Goal: Task Accomplishment & Management: Complete application form

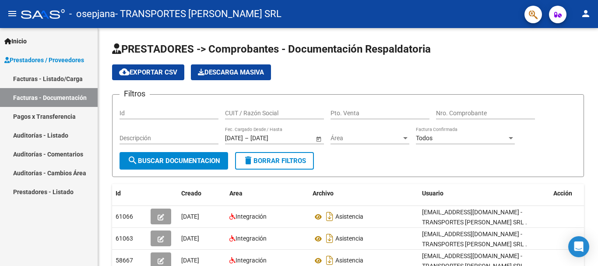
click at [55, 75] on link "Facturas - Listado/Carga" at bounding box center [49, 78] width 98 height 19
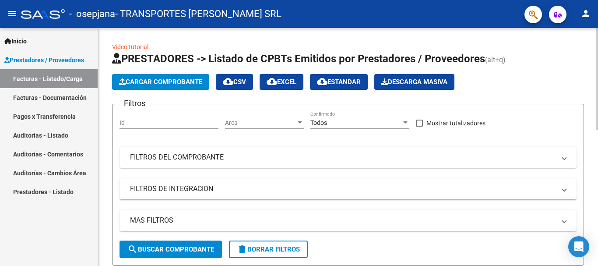
click at [182, 75] on button "Cargar Comprobante" at bounding box center [160, 82] width 97 height 16
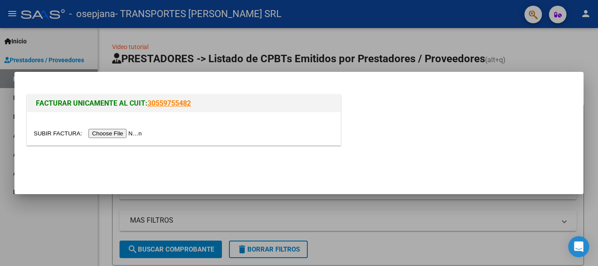
click at [135, 131] on input "file" at bounding box center [89, 133] width 111 height 9
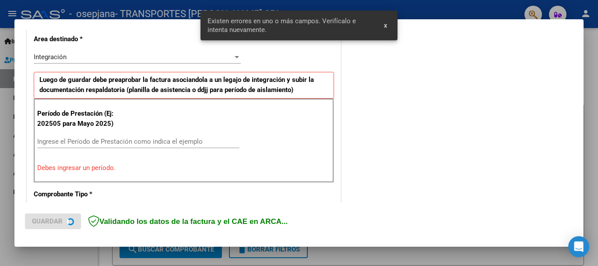
scroll to position [218, 0]
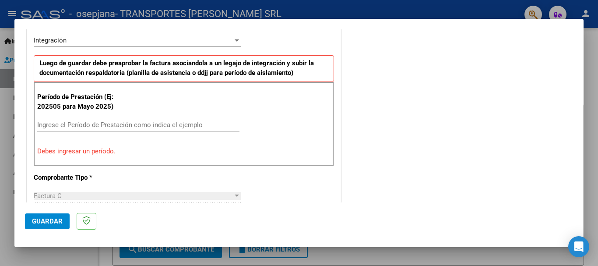
click at [112, 126] on input "Ingrese el Período de Prestación como indica el ejemplo" at bounding box center [138, 125] width 202 height 8
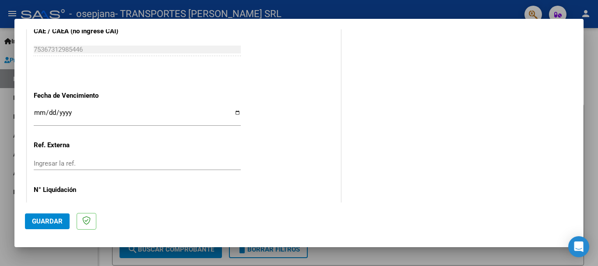
scroll to position [597, 0]
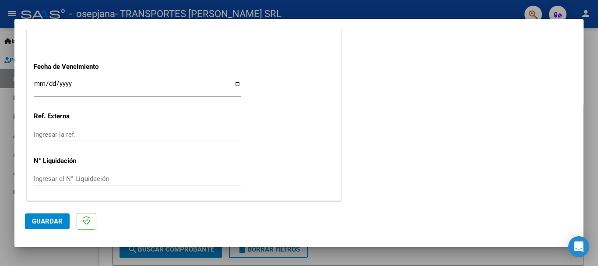
type input "202508"
click at [35, 86] on input "Ingresar la fecha" at bounding box center [137, 87] width 207 height 14
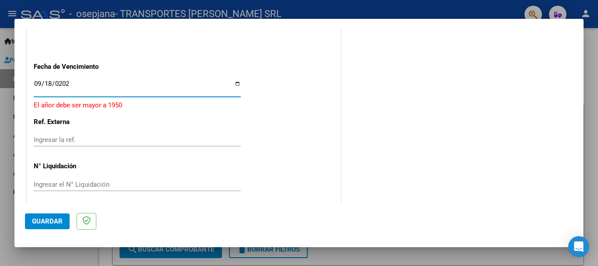
type input "[DATE]"
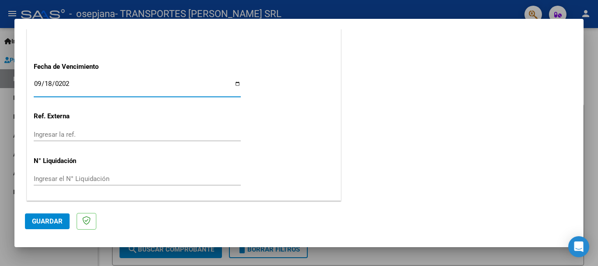
click at [53, 218] on span "Guardar" at bounding box center [47, 221] width 31 height 8
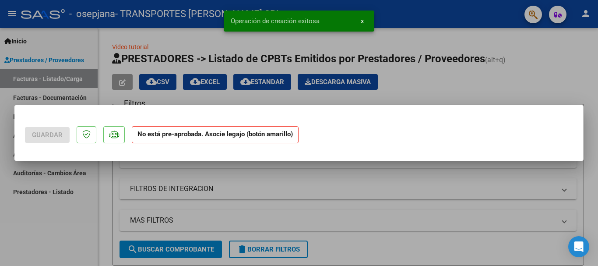
scroll to position [0, 0]
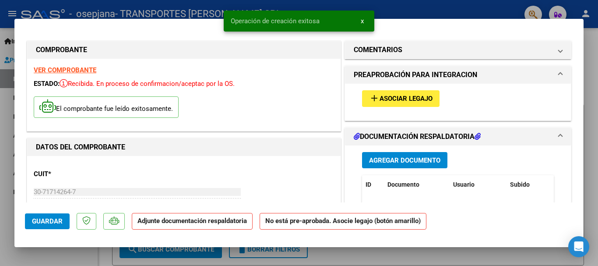
click at [390, 98] on span "Asociar Legajo" at bounding box center [405, 99] width 53 height 8
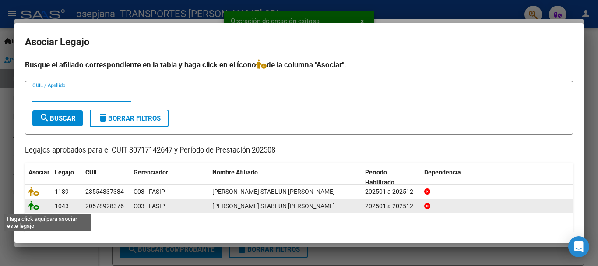
click at [35, 207] on icon at bounding box center [33, 205] width 11 height 10
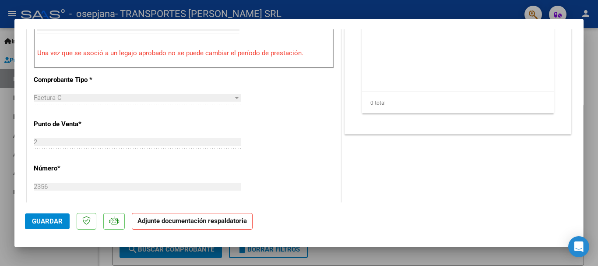
scroll to position [131, 0]
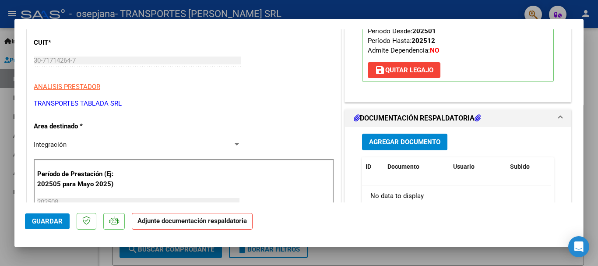
click at [391, 138] on span "Agregar Documento" at bounding box center [404, 142] width 71 height 8
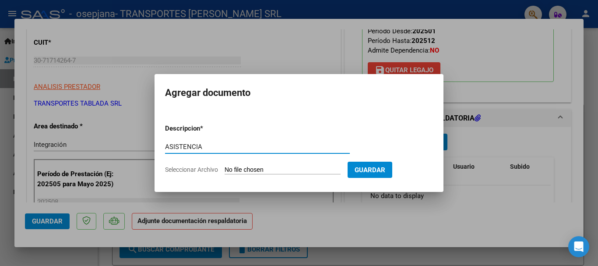
type input "ASISTENCIA"
click at [301, 169] on input "Seleccionar Archivo" at bounding box center [283, 170] width 116 height 8
type input "C:\fakepath\CamScanner [DATE] 13.38.pdf"
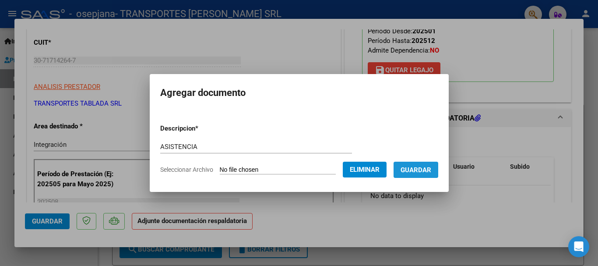
click at [424, 172] on span "Guardar" at bounding box center [415, 170] width 31 height 8
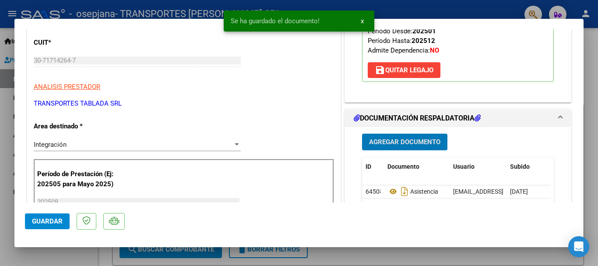
click at [60, 225] on button "Guardar" at bounding box center [47, 221] width 45 height 16
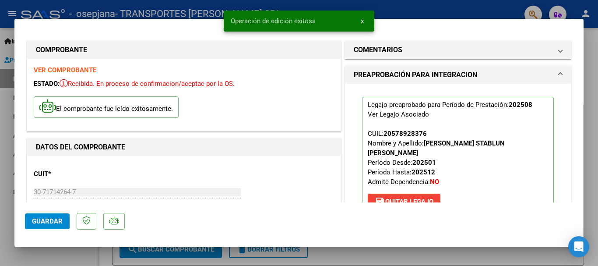
click at [206, 11] on div at bounding box center [299, 133] width 598 height 266
type input "$ 0,00"
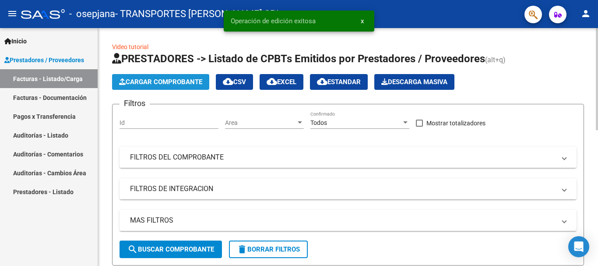
click at [156, 83] on span "Cargar Comprobante" at bounding box center [160, 82] width 83 height 8
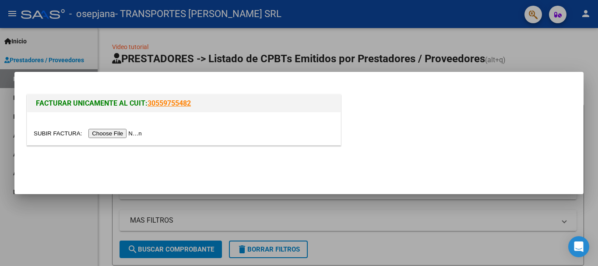
click at [131, 134] on input "file" at bounding box center [89, 133] width 111 height 9
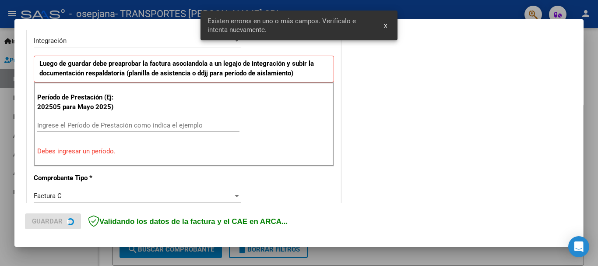
scroll to position [218, 0]
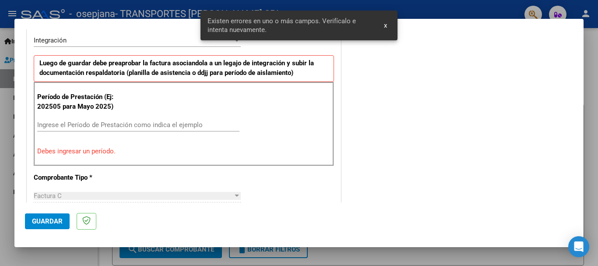
click at [116, 126] on input "Ingrese el Período de Prestación como indica el ejemplo" at bounding box center [138, 125] width 202 height 8
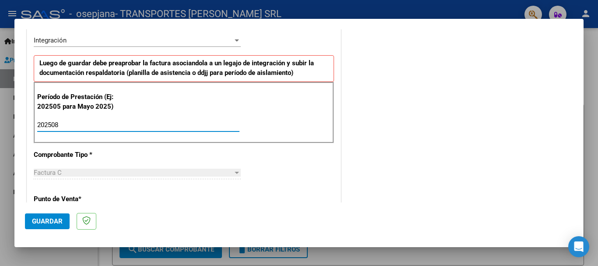
type input "202508"
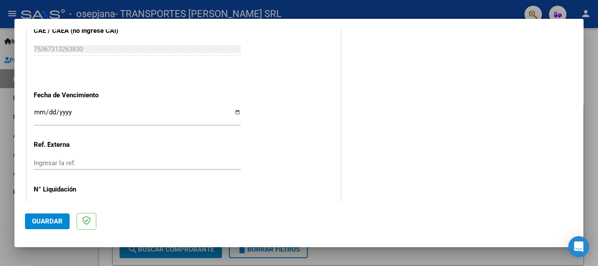
scroll to position [597, 0]
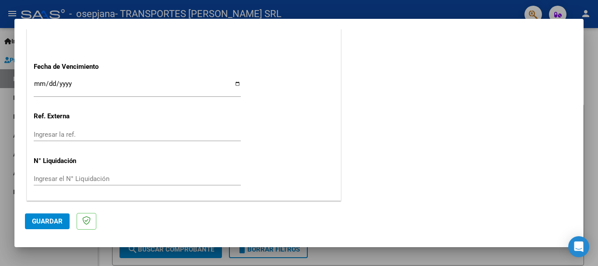
click at [43, 78] on div "Ingresar la fecha" at bounding box center [137, 87] width 207 height 19
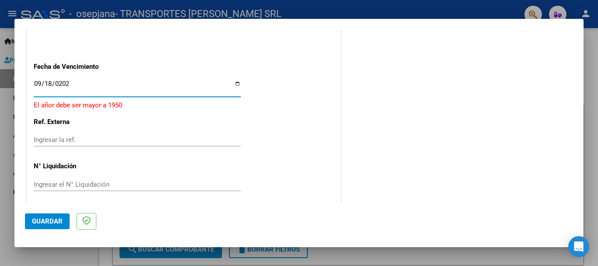
type input "[DATE]"
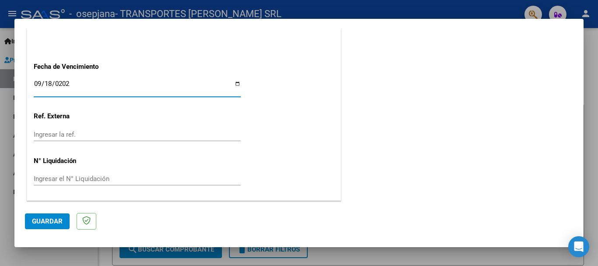
click at [59, 218] on span "Guardar" at bounding box center [47, 221] width 31 height 8
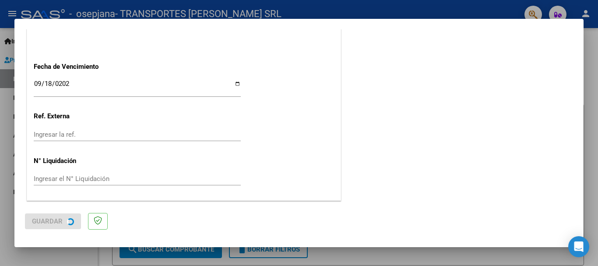
scroll to position [0, 0]
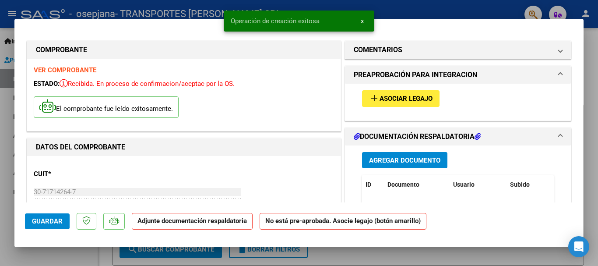
click at [412, 96] on span "Asociar Legajo" at bounding box center [405, 99] width 53 height 8
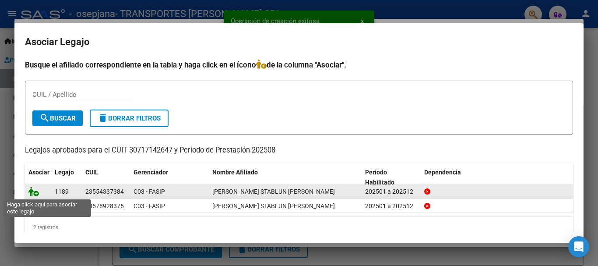
click at [31, 190] on icon at bounding box center [33, 191] width 11 height 10
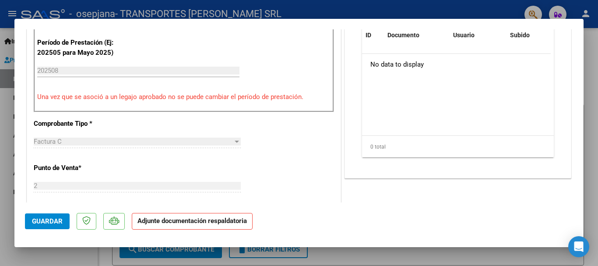
scroll to position [88, 0]
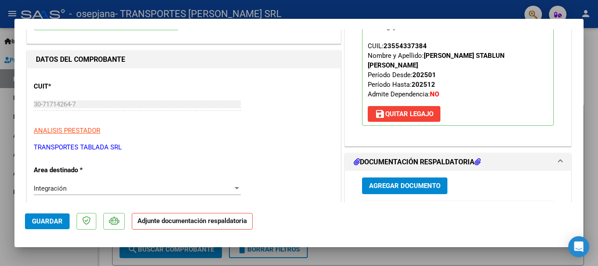
click at [398, 181] on span "Agregar Documento" at bounding box center [404, 185] width 71 height 8
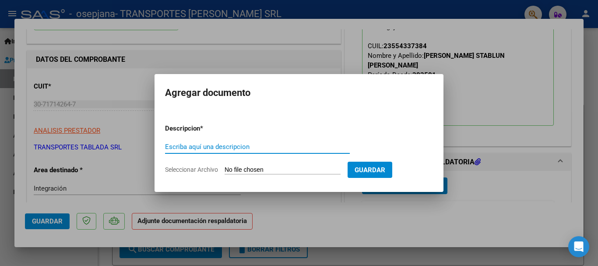
click at [218, 144] on input "Escriba aquí una descripcion" at bounding box center [257, 147] width 185 height 8
type input "ASISTENCIA"
click at [277, 165] on form "Descripcion * ASISTENCIA Escriba aquí una descripcion Seleccionar Archivo Guard…" at bounding box center [299, 149] width 268 height 64
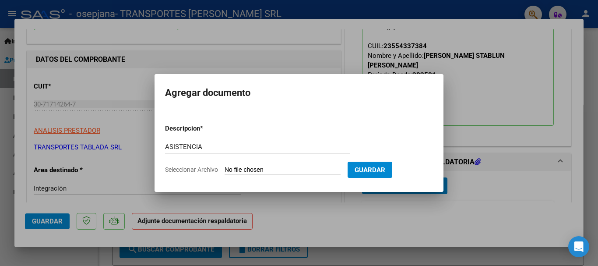
click at [273, 172] on input "Seleccionar Archivo" at bounding box center [283, 170] width 116 height 8
type input "C:\fakepath\CamScanner [DATE] 13.36.pdf"
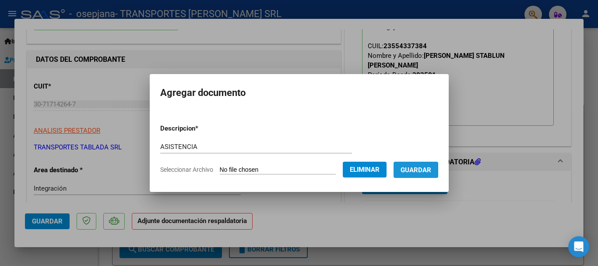
click at [431, 169] on span "Guardar" at bounding box center [415, 170] width 31 height 8
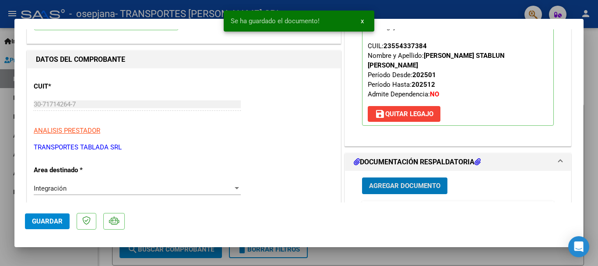
click at [53, 218] on span "Guardar" at bounding box center [47, 221] width 31 height 8
click at [169, 6] on div at bounding box center [299, 133] width 598 height 266
type input "$ 0,00"
